Goal: Register for event/course

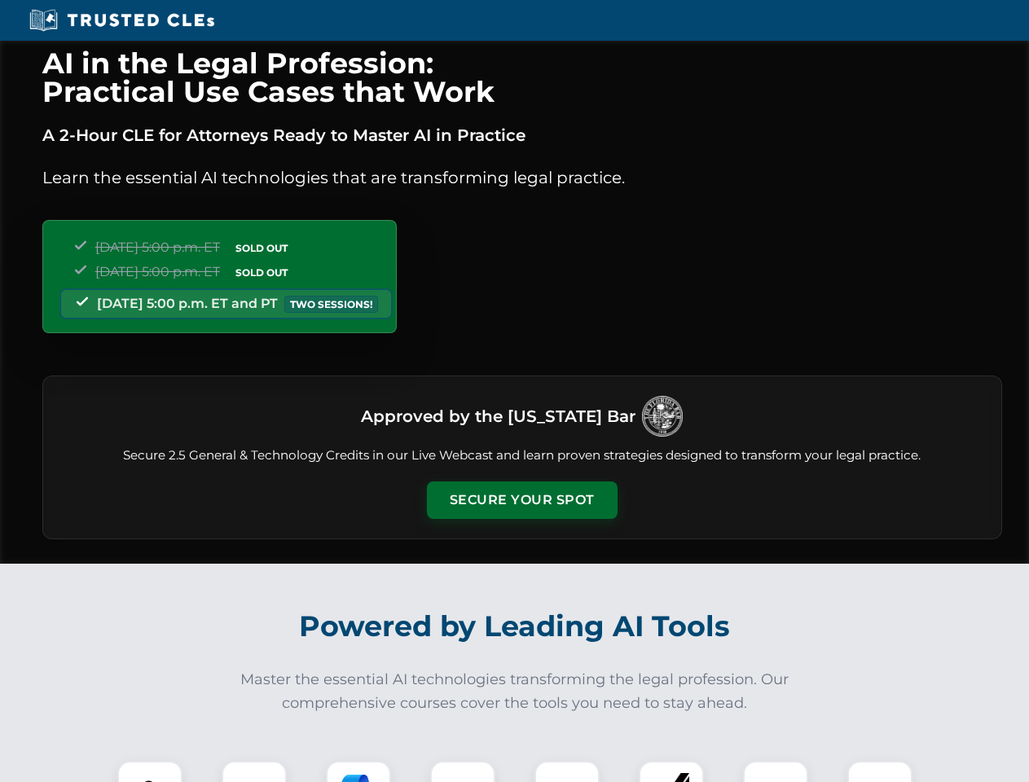
click at [521, 500] on button "Secure Your Spot" at bounding box center [522, 499] width 191 height 37
click at [150, 771] on img at bounding box center [149, 793] width 47 height 47
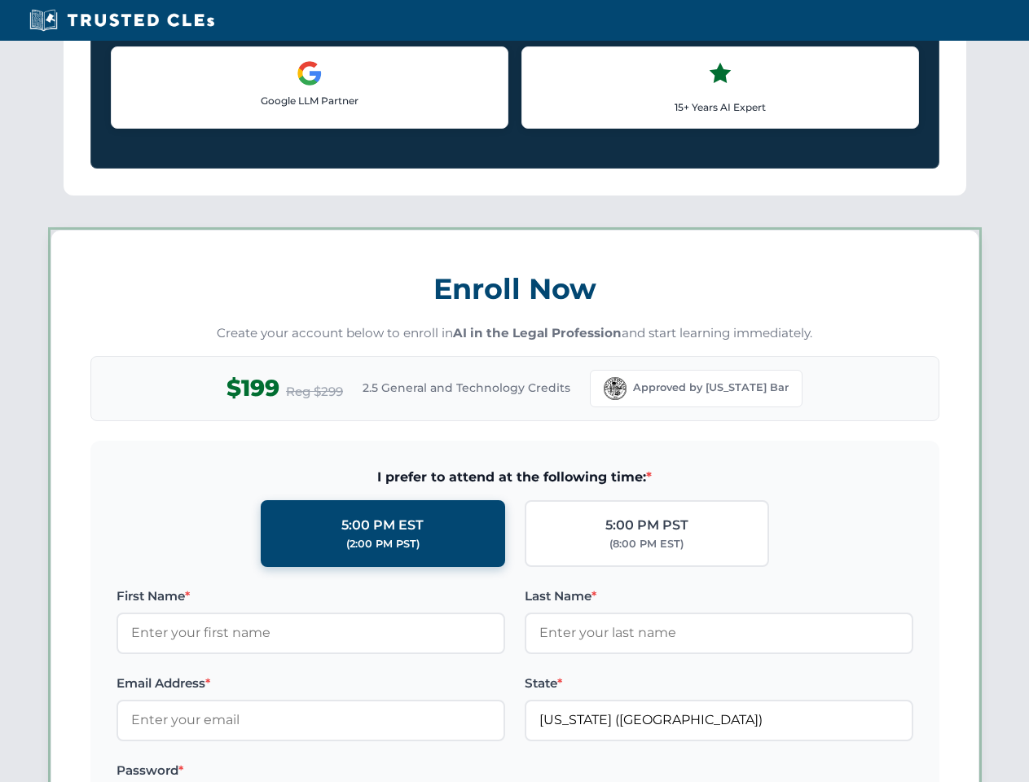
click at [358, 771] on label "Password *" at bounding box center [310, 771] width 389 height 20
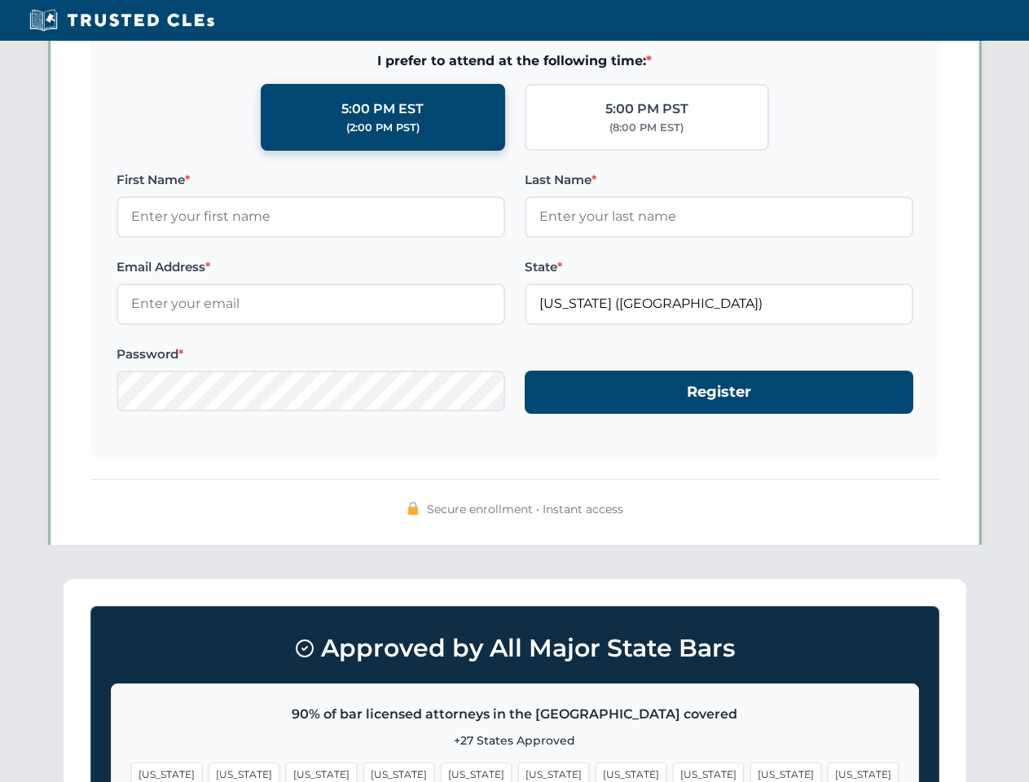
click at [750, 771] on span "[US_STATE]" at bounding box center [785, 775] width 71 height 24
